Goal: Transaction & Acquisition: Purchase product/service

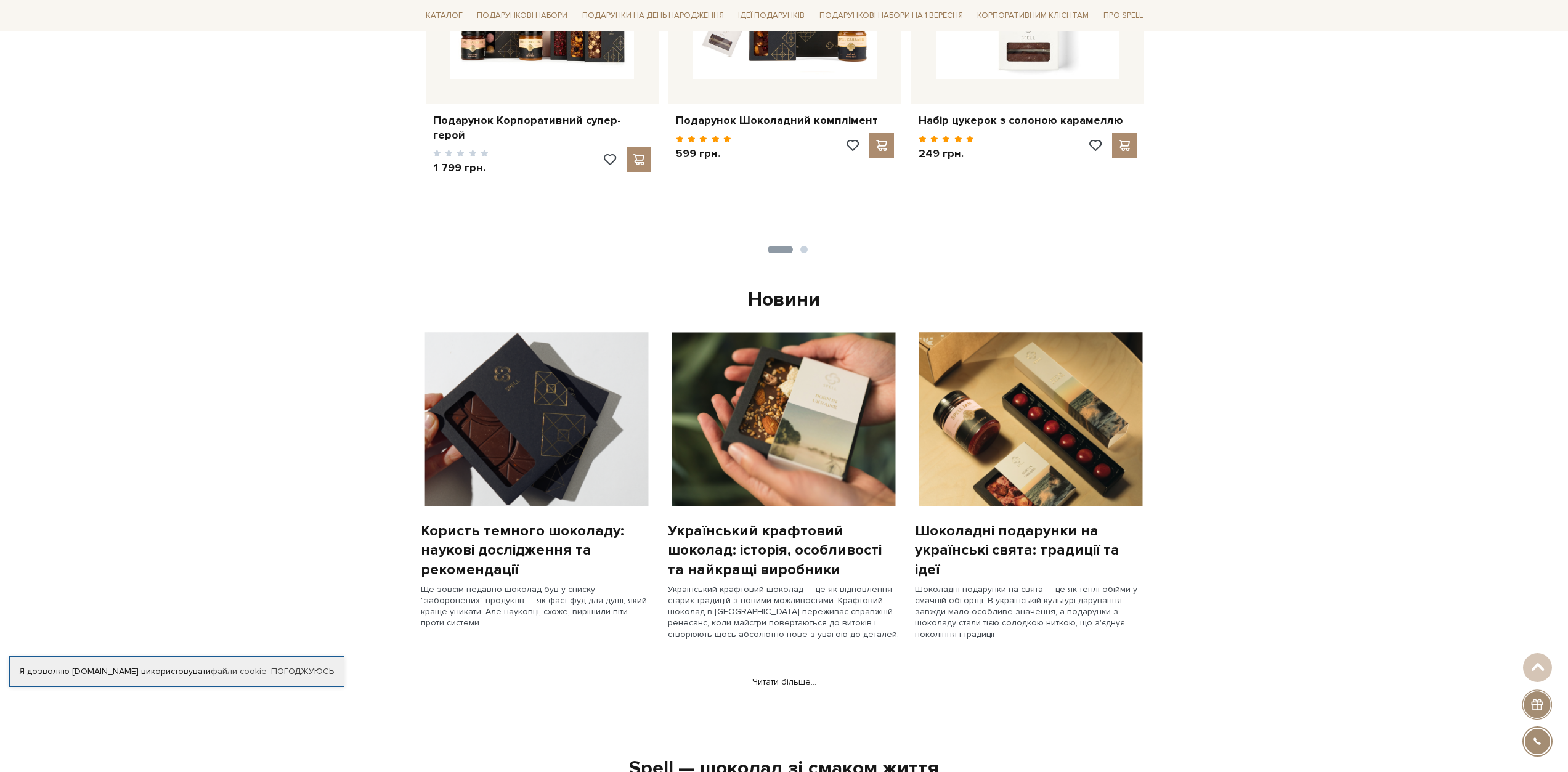
scroll to position [678, 0]
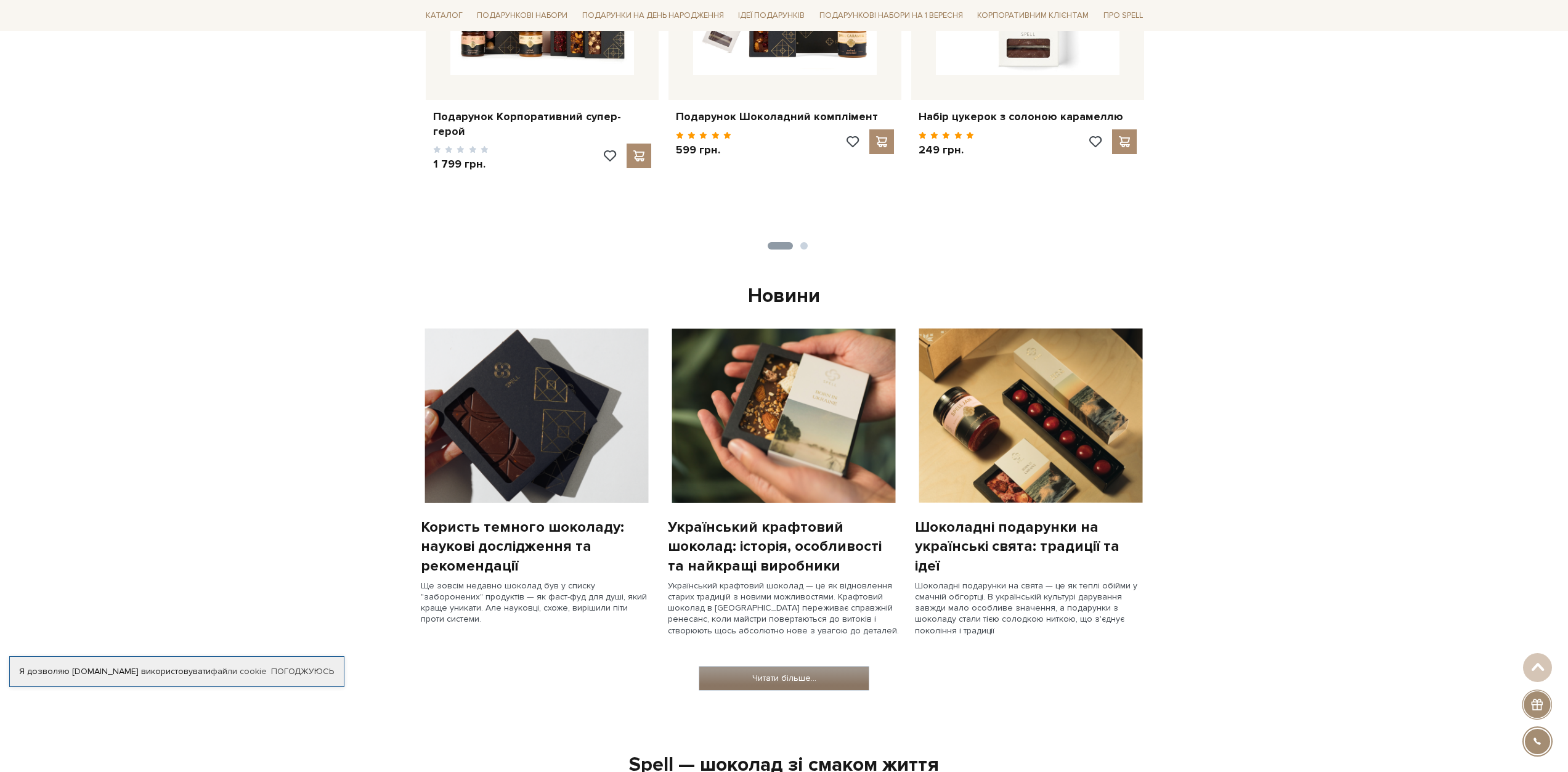
click at [835, 684] on link "Читати більше..." at bounding box center [784, 678] width 169 height 23
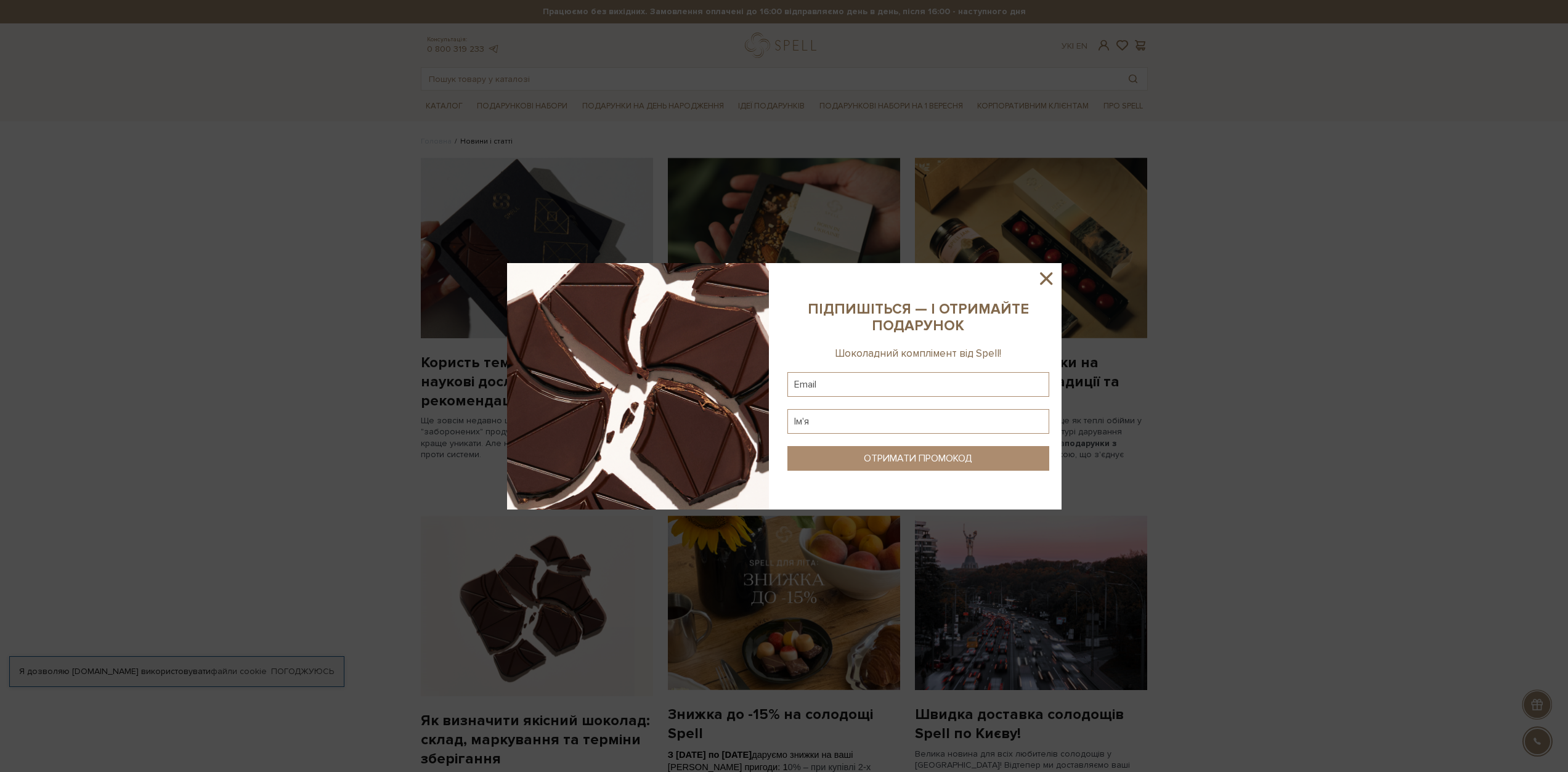
click at [1047, 275] on icon at bounding box center [1046, 278] width 21 height 21
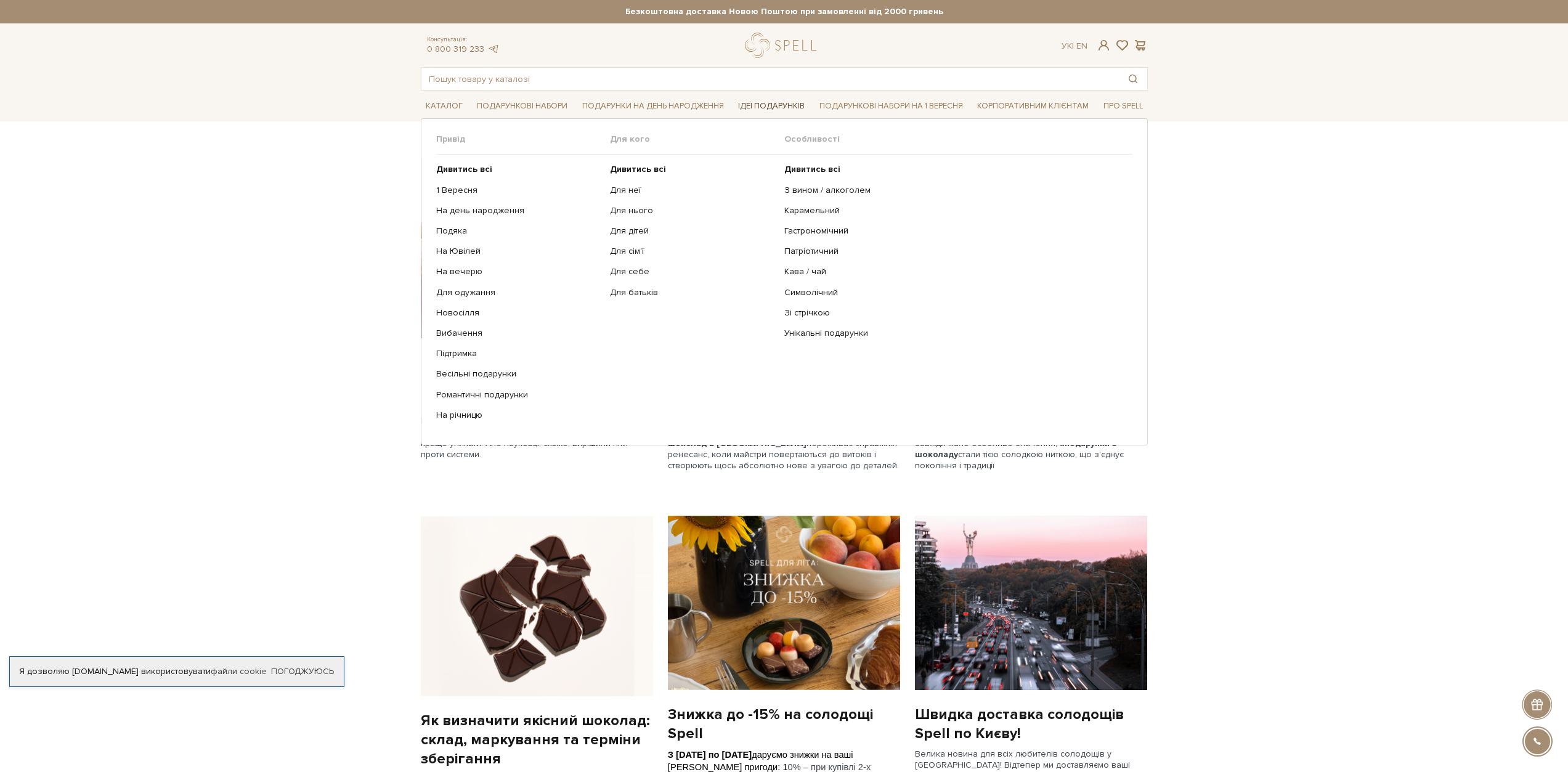
click at [774, 100] on link "Ідеї подарунків" at bounding box center [771, 107] width 76 height 19
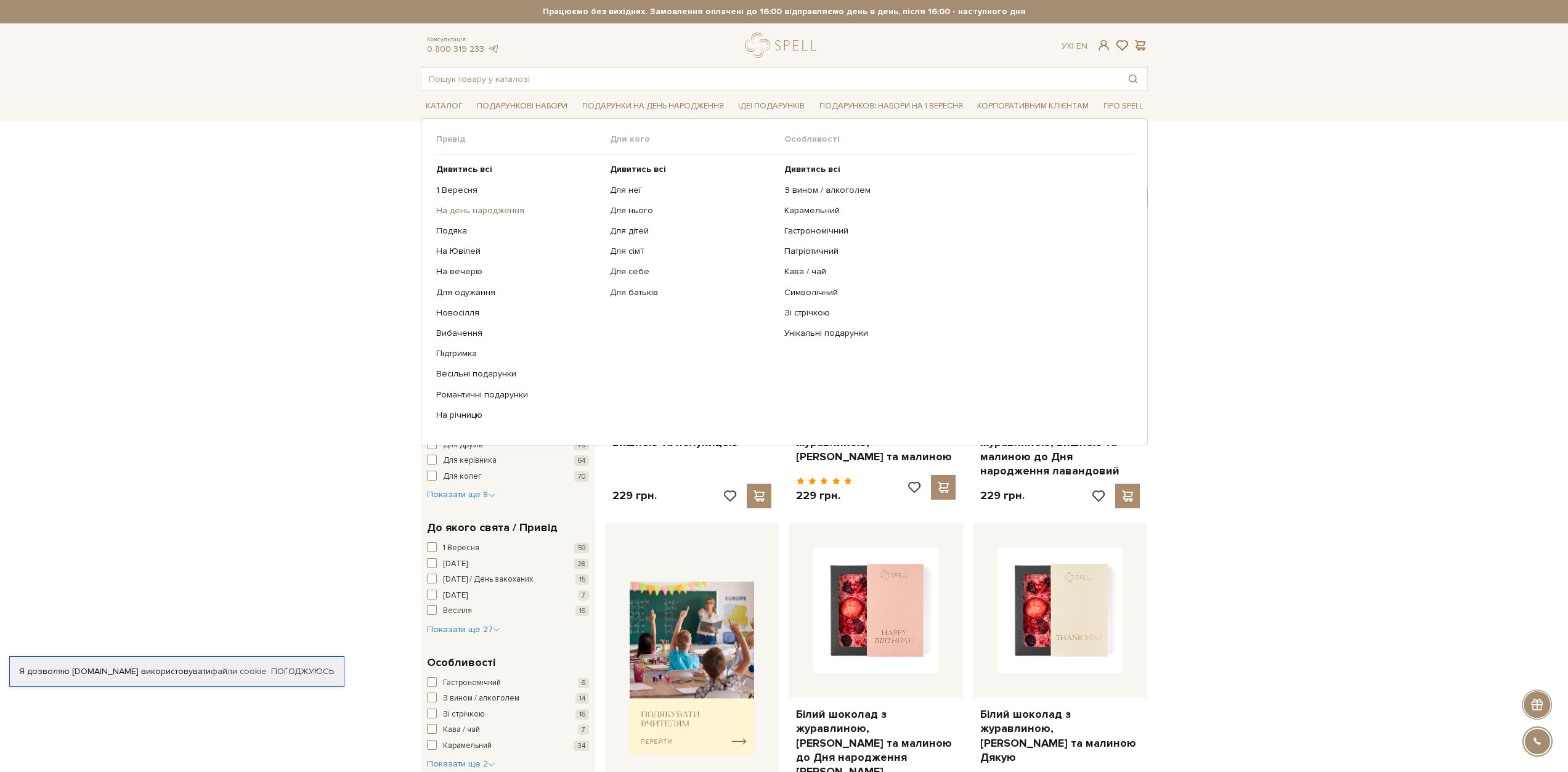
click at [472, 211] on link "На день народження" at bounding box center [518, 210] width 165 height 11
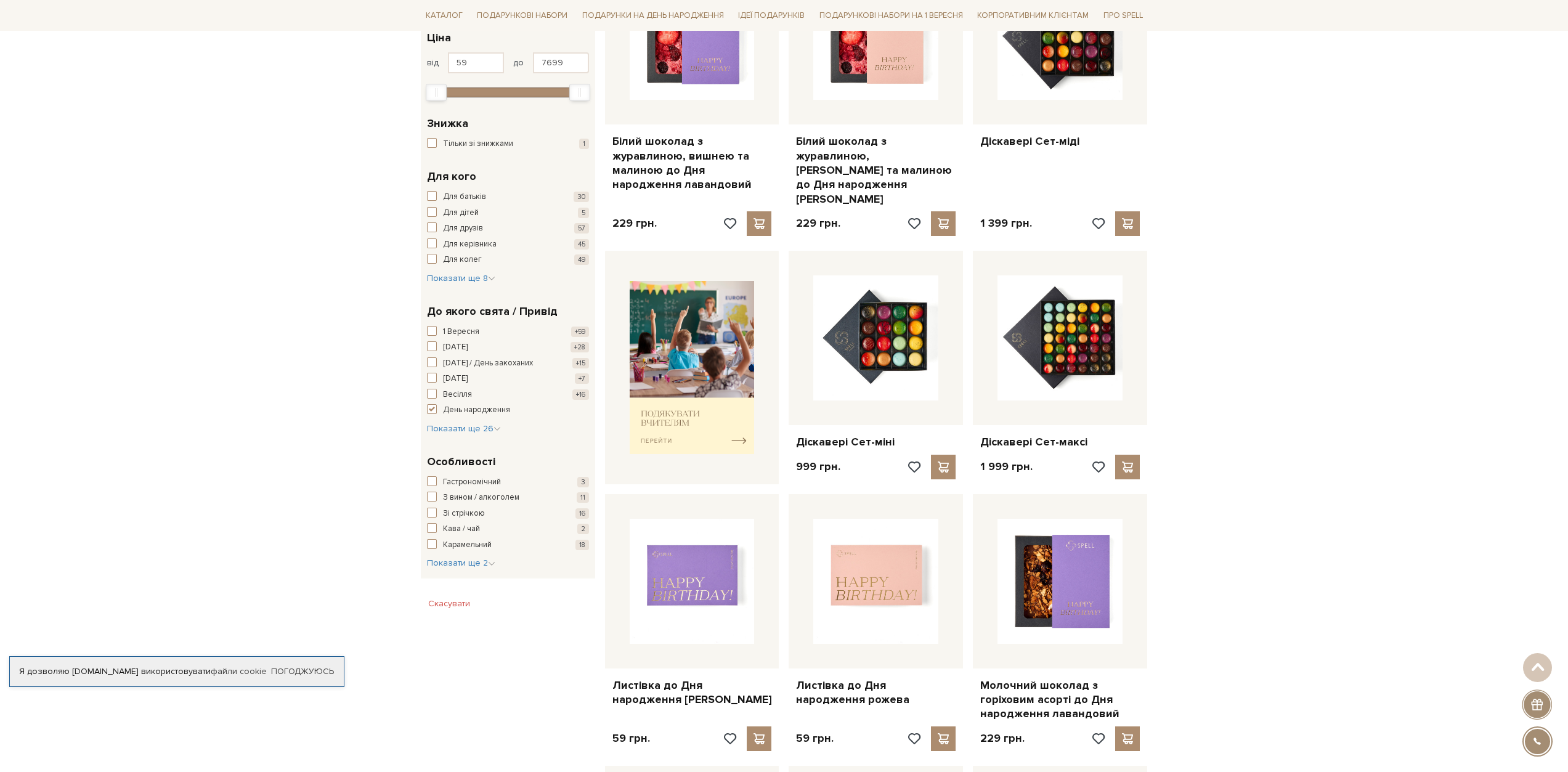
scroll to position [308, 0]
